Goal: Task Accomplishment & Management: Manage account settings

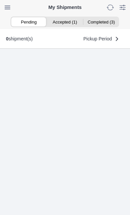
click at [65, 21] on ion-segment-button "Accepted (1)" at bounding box center [65, 21] width 36 height 9
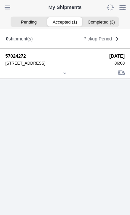
click at [65, 76] on div at bounding box center [64, 73] width 119 height 5
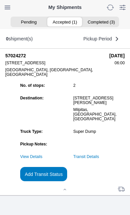
scroll to position [63, 0]
click at [0, 0] on slot "Add Transit Status" at bounding box center [0, 0] width 0 height 0
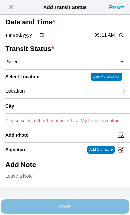
click at [110, 39] on input "09:11" at bounding box center [109, 35] width 31 height 7
type input "06:30"
click at [42, 64] on select "Select Arrive at Drop Off Arrive at Pickup Break Start Break Stop Depart Drop O…" at bounding box center [64, 62] width 119 height 6
select select "DPTPULOC"
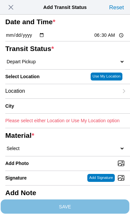
click at [52, 98] on div "Location" at bounding box center [61, 91] width 113 height 14
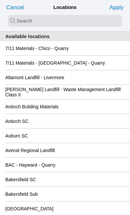
click at [30, 17] on input "search text" at bounding box center [65, 21] width 114 height 12
type input "san"
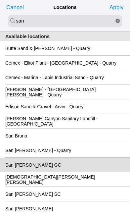
click at [78, 172] on div "San [PERSON_NAME] GC" at bounding box center [64, 164] width 119 height 14
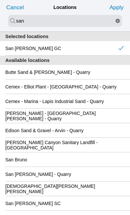
click at [0, 0] on slot "Apply" at bounding box center [0, 0] width 0 height 0
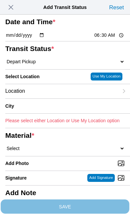
type input "[GEOGRAPHIC_DATA][PERSON_NAME]"
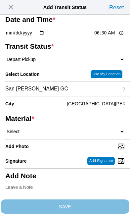
scroll to position [40, 0]
click at [62, 134] on select "Select 1" x 3" Rock 1" x 4" Rock 2" x 4" Rock Asphalt Cold Patch Backfill Spec …" at bounding box center [64, 131] width 119 height 6
select select "708654"
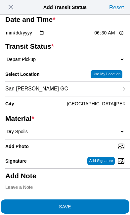
click at [98, 204] on span "SAVE" at bounding box center [64, 206] width 119 height 5
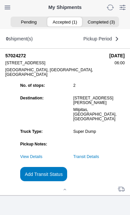
scroll to position [0, 0]
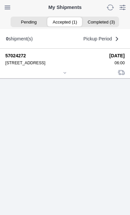
click at [68, 76] on div at bounding box center [64, 73] width 119 height 5
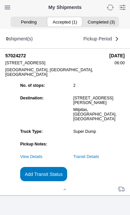
scroll to position [63, 0]
click at [99, 154] on link "Transit Details" at bounding box center [86, 156] width 26 height 5
